Goal: Transaction & Acquisition: Purchase product/service

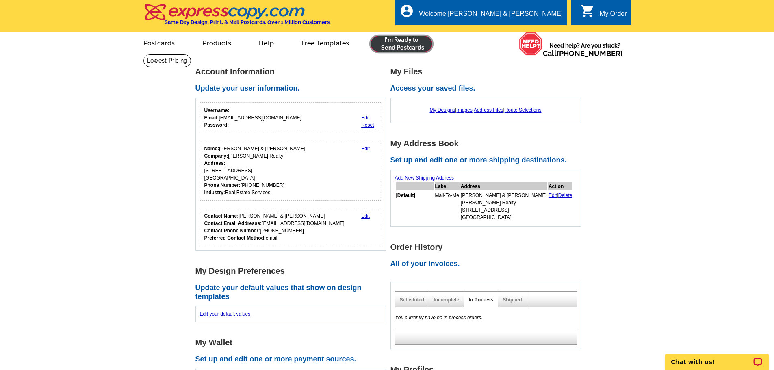
click at [394, 45] on link at bounding box center [401, 44] width 62 height 16
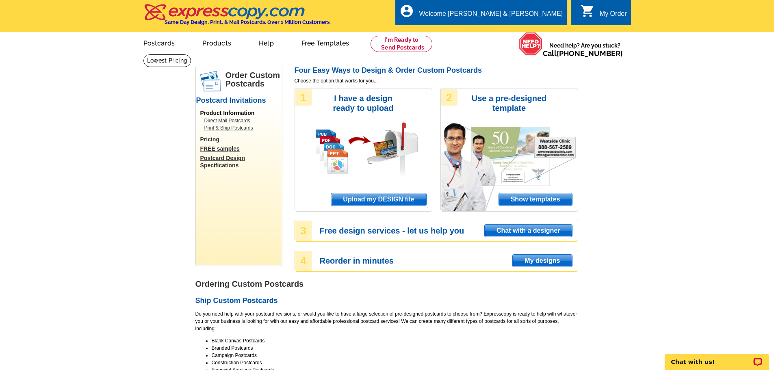
click at [400, 198] on span "Upload my DESIGN file" at bounding box center [378, 199] width 95 height 12
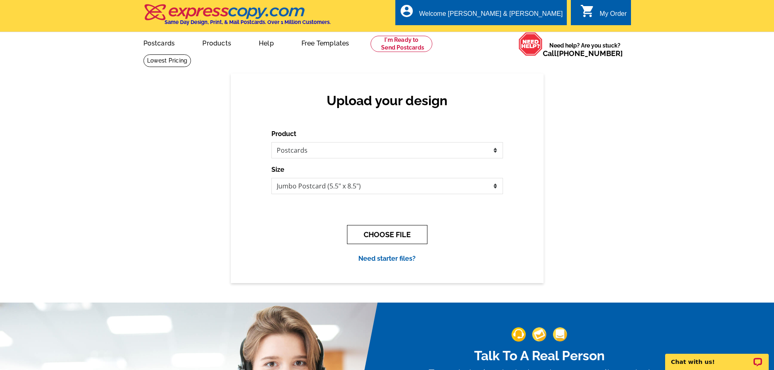
click at [383, 230] on button "CHOOSE FILE" at bounding box center [387, 234] width 80 height 19
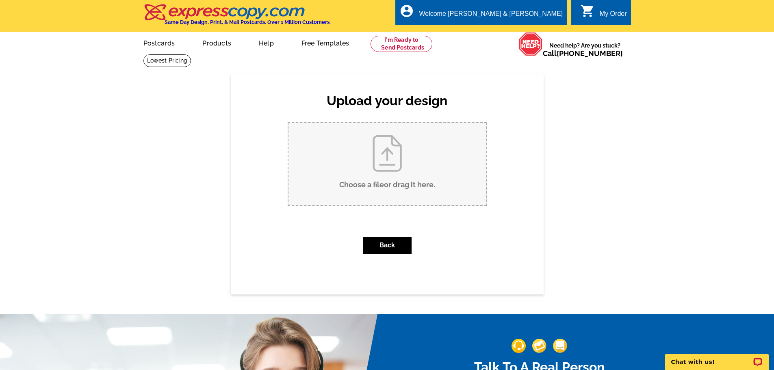
click at [399, 177] on input "Choose a file or drag it here ." at bounding box center [386, 164] width 197 height 82
type input "C:\fakepath\JL PC.pdf"
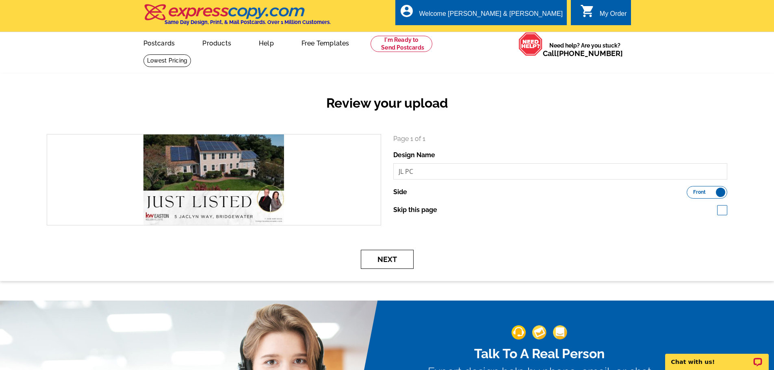
click at [403, 263] on button "Next" at bounding box center [387, 259] width 53 height 19
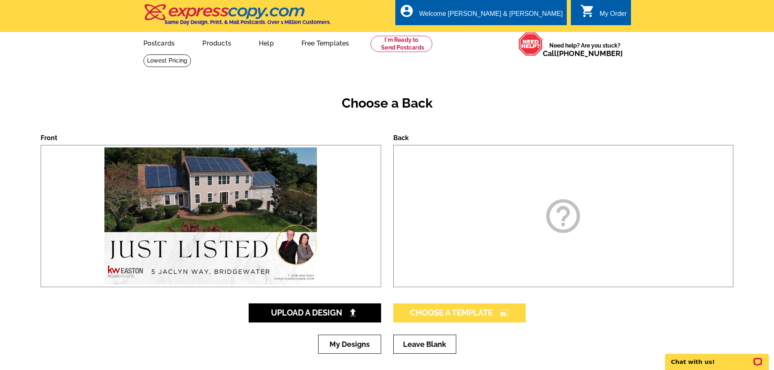
click at [482, 314] on span "Choose A Template photo_size_select_large" at bounding box center [459, 313] width 99 height 10
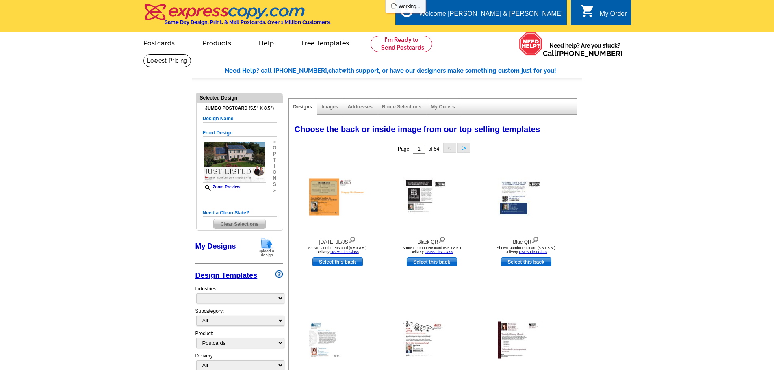
select select "1"
select select "2"
select select "back"
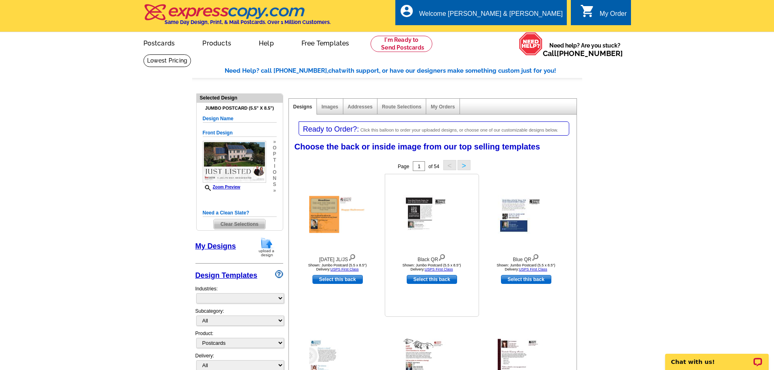
select select "785"
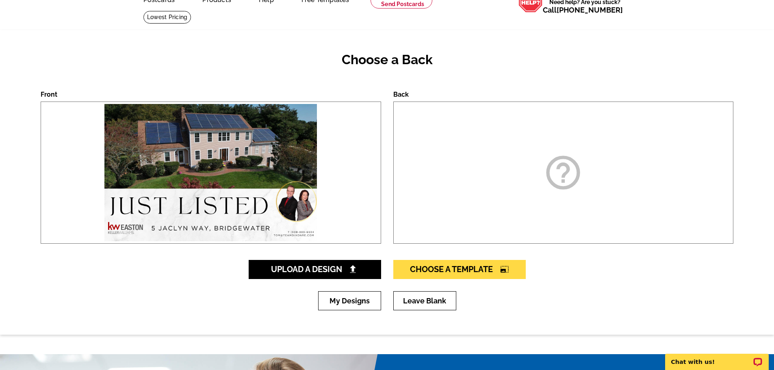
scroll to position [88, 0]
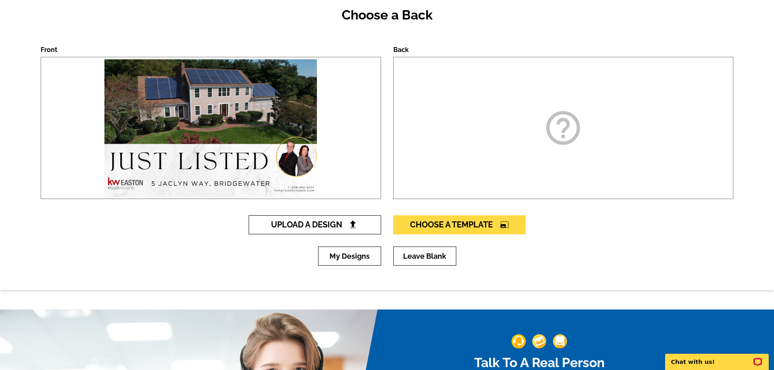
click at [348, 227] on span "Upload A Design" at bounding box center [314, 225] width 87 height 10
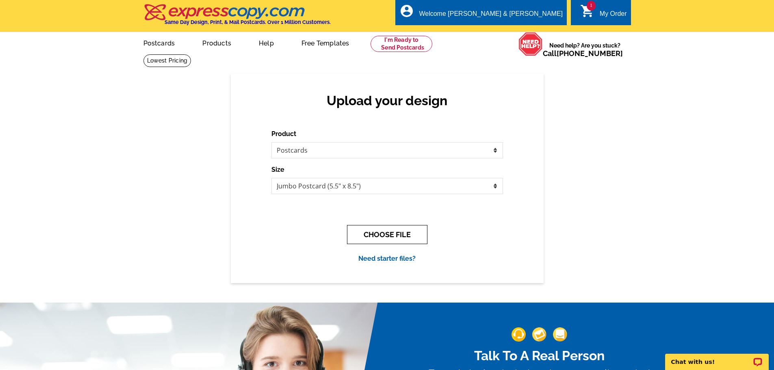
click at [383, 231] on button "CHOOSE FILE" at bounding box center [387, 234] width 80 height 19
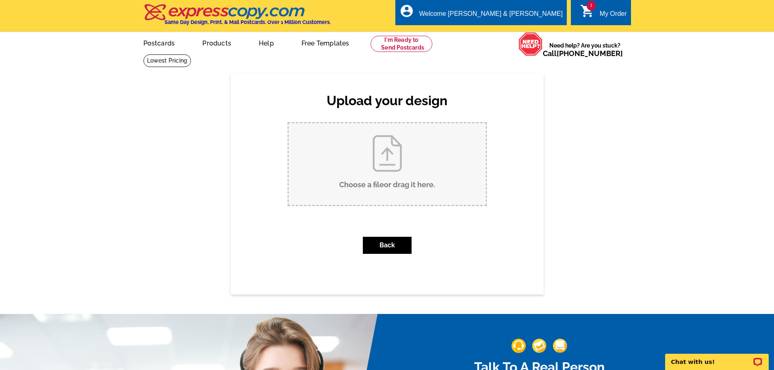
click at [381, 172] on input "Choose a file or drag it here ." at bounding box center [386, 164] width 197 height 82
type input "C:\fakepath\JJ Back PC Back.pdf"
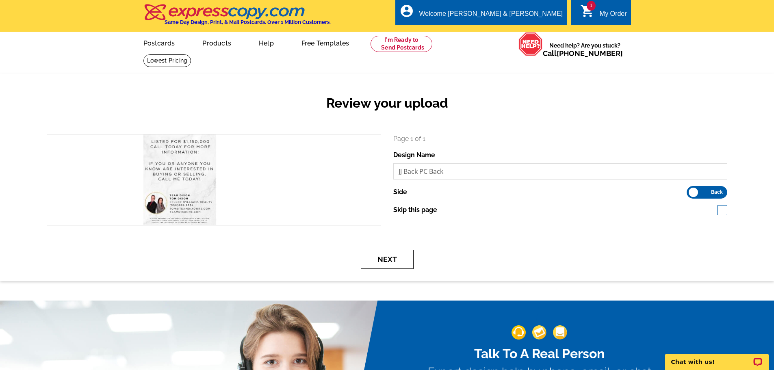
click at [398, 262] on button "Next" at bounding box center [387, 259] width 53 height 19
click at [399, 258] on button "Next" at bounding box center [387, 259] width 53 height 19
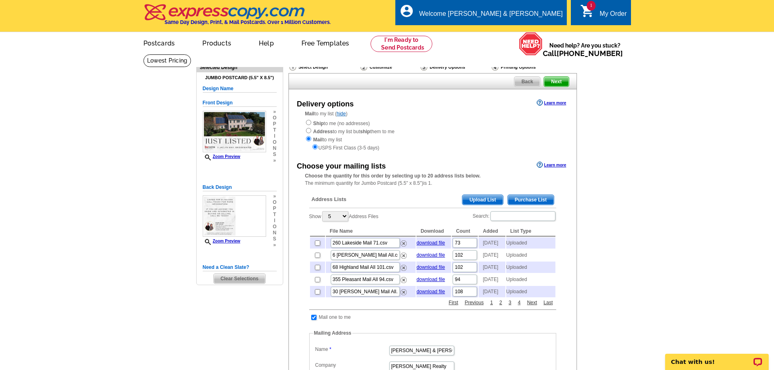
click at [471, 202] on span "Upload List" at bounding box center [482, 200] width 40 height 10
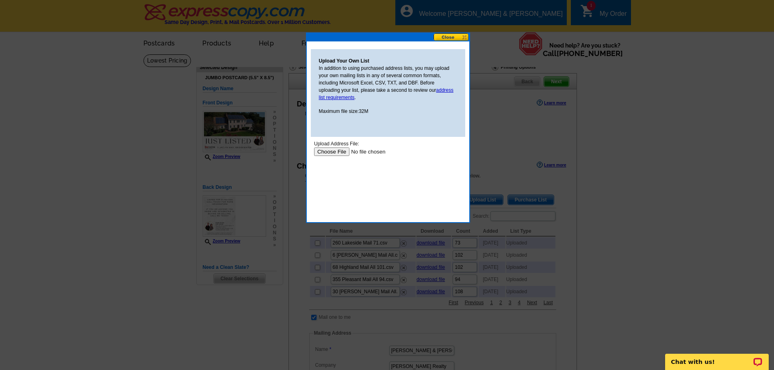
click at [342, 149] on input "file" at bounding box center [365, 151] width 103 height 9
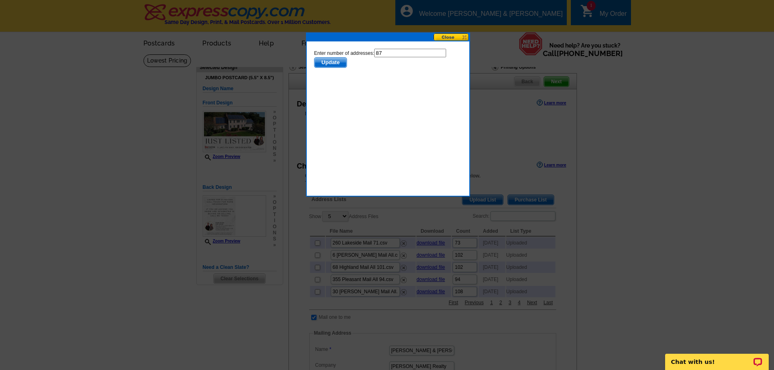
click at [335, 61] on span "Update" at bounding box center [330, 63] width 32 height 10
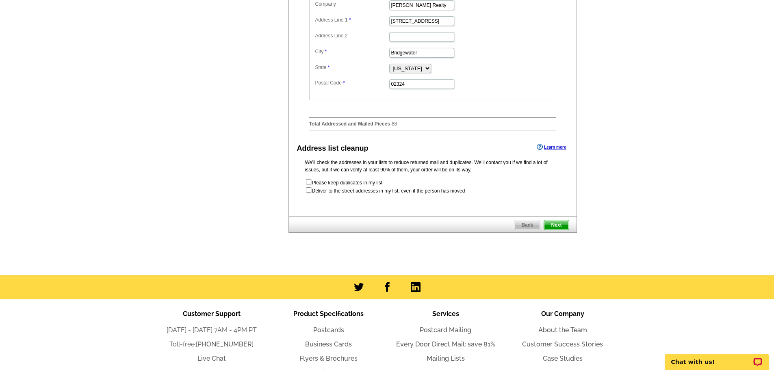
scroll to position [366, 0]
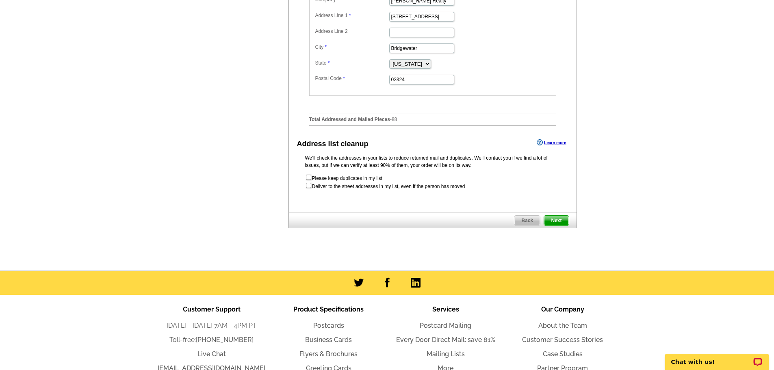
click at [557, 225] on span "Next" at bounding box center [556, 221] width 24 height 10
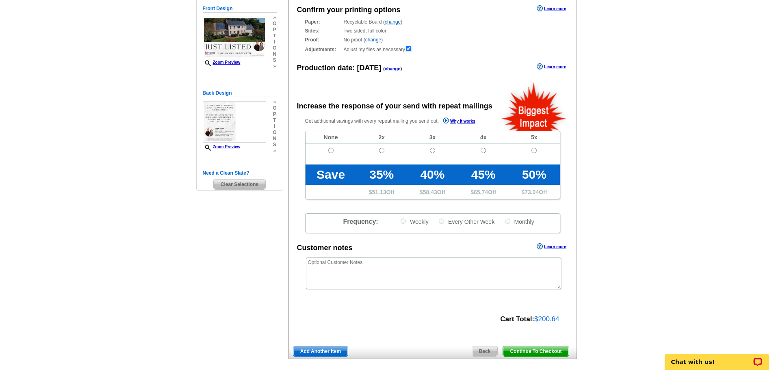
scroll to position [81, 0]
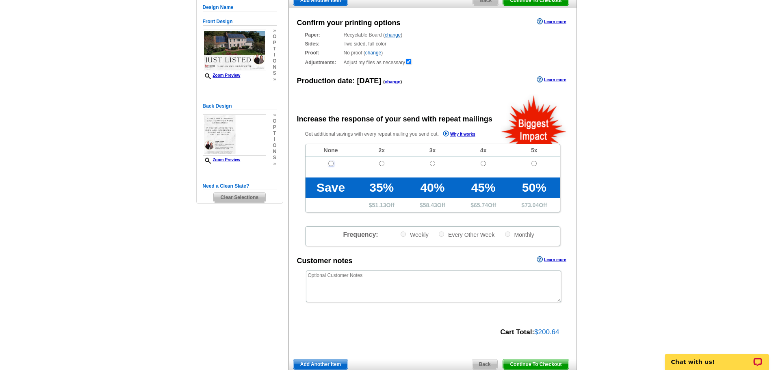
click at [331, 166] on input "radio" at bounding box center [330, 163] width 5 height 5
radio input "true"
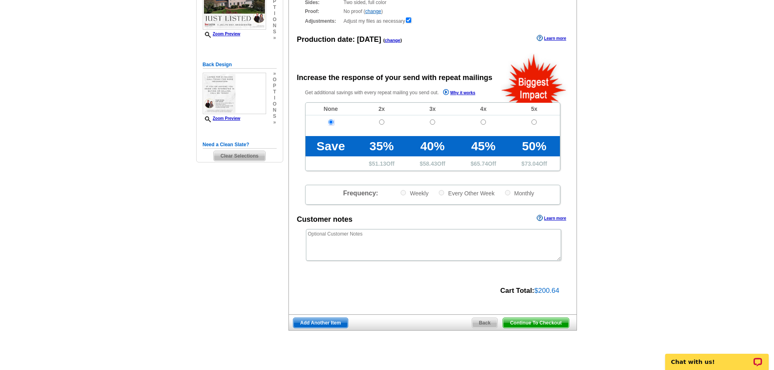
scroll to position [162, 0]
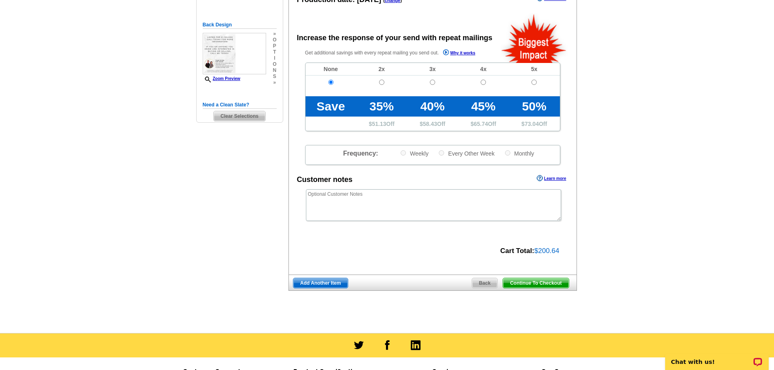
click at [538, 284] on span "Continue To Checkout" at bounding box center [535, 283] width 65 height 10
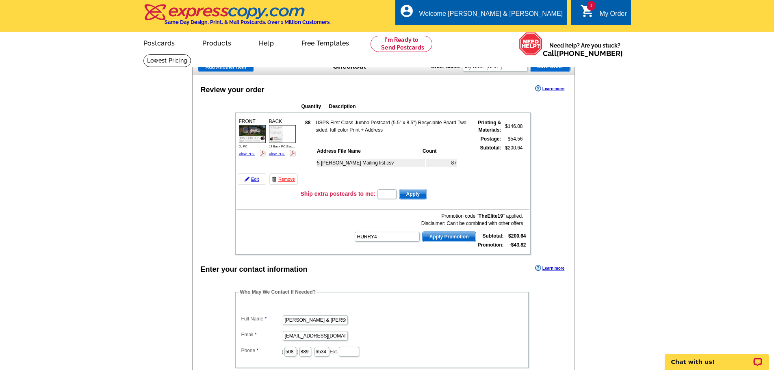
type input "HURRY40"
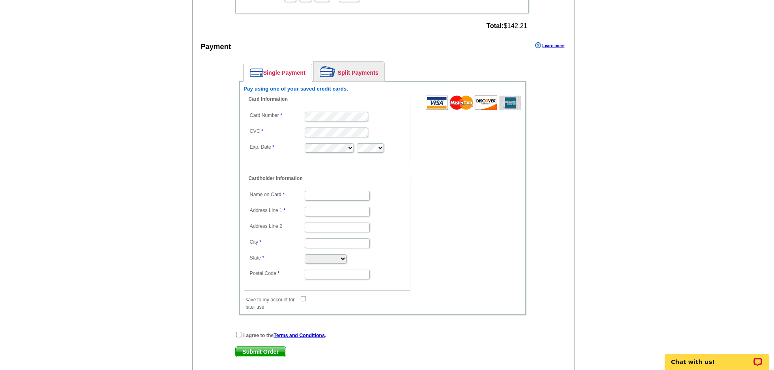
scroll to position [366, 0]
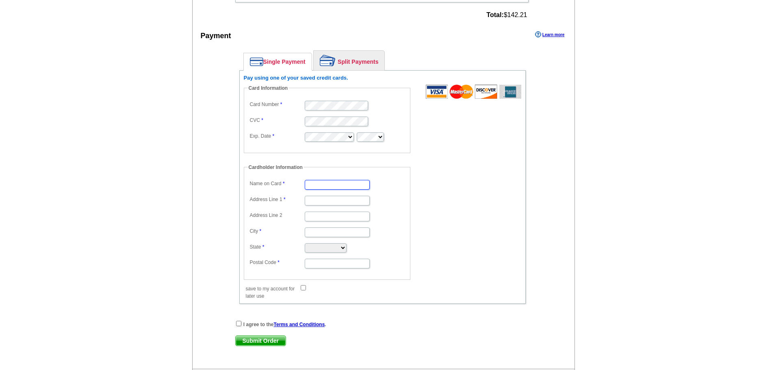
click at [351, 184] on input "Name on Card" at bounding box center [337, 185] width 65 height 10
type input "[PERSON_NAME]"
click at [349, 201] on input "Address Line 1" at bounding box center [337, 201] width 65 height 10
type input "[STREET_ADDRESS]"
click at [319, 236] on input "City" at bounding box center [337, 232] width 65 height 10
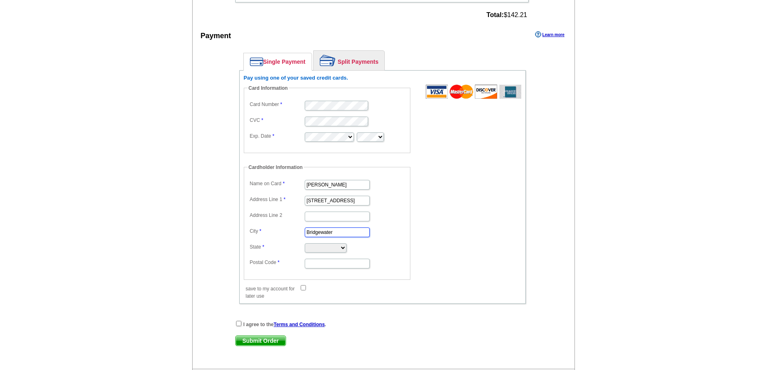
type input "Bridgewater"
click at [317, 249] on select "Alabama Alaska Arizona Arkansas California Colorado Connecticut District of Col…" at bounding box center [326, 247] width 42 height 9
select select "MA"
click at [305, 244] on select "Alabama Alaska Arizona Arkansas California Colorado Connecticut District of Col…" at bounding box center [326, 247] width 42 height 9
click at [325, 264] on input "Postal Code" at bounding box center [337, 264] width 65 height 10
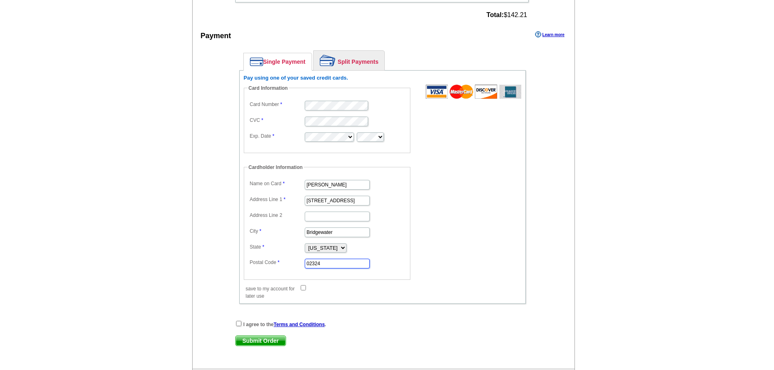
type input "02324"
click at [305, 288] on input "save to my account for later use" at bounding box center [303, 287] width 5 height 5
checkbox input "true"
click at [408, 247] on fieldset "Cardholder Information Name on Card Tom Dixon Address Line 1 35 Ledgewood Drive…" at bounding box center [327, 222] width 167 height 116
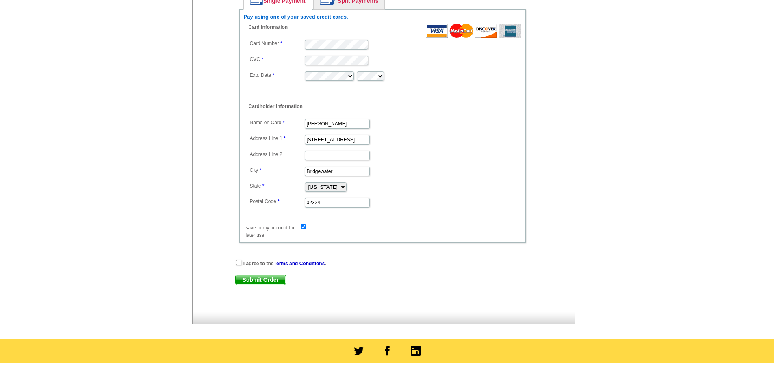
scroll to position [447, 0]
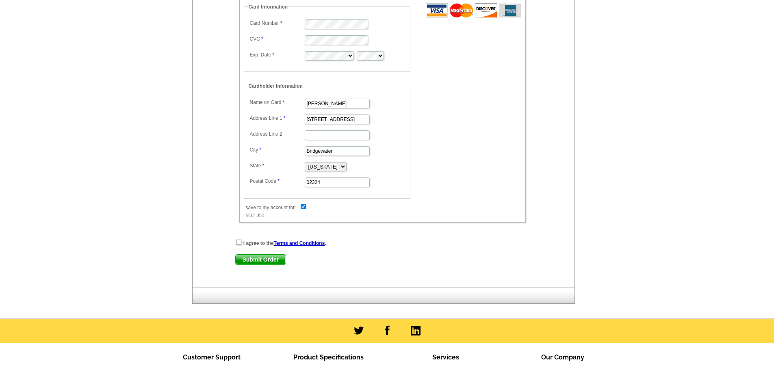
click at [238, 245] on input "checkbox" at bounding box center [238, 242] width 5 height 5
checkbox input "true"
click at [245, 263] on span "Submit Order" at bounding box center [261, 260] width 50 height 10
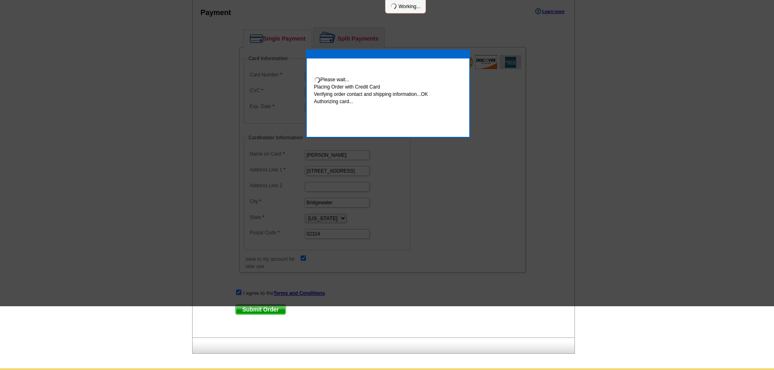
scroll to position [366, 0]
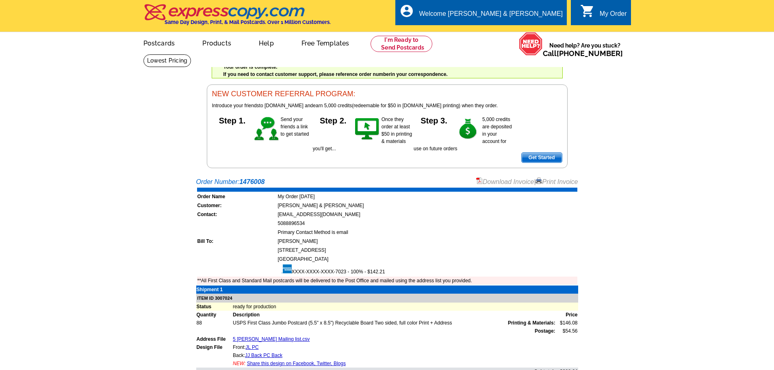
click at [501, 185] on link "Download Invoice" at bounding box center [505, 181] width 58 height 7
click at [424, 14] on div "local_phone Same Day Design, Print, & Mail Postcards. Over 1 Million Customers.…" at bounding box center [386, 16] width 487 height 30
click at [547, 46] on link "Logout" at bounding box center [549, 45] width 21 height 7
